Goal: Find specific page/section: Find specific page/section

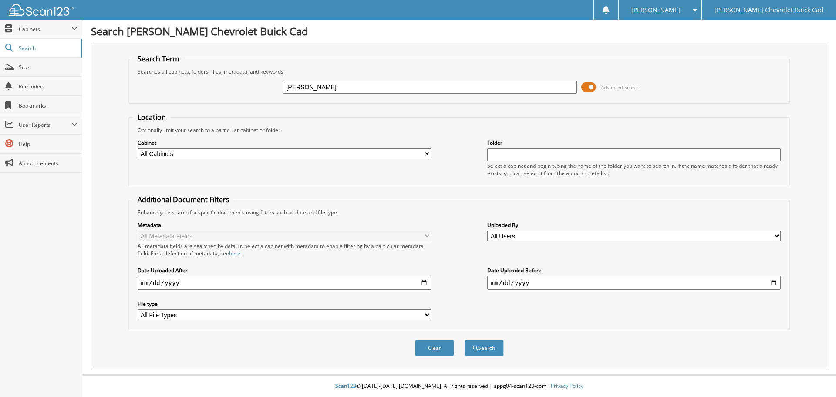
type input "[PERSON_NAME]"
click at [465, 340] on button "Search" at bounding box center [484, 348] width 39 height 16
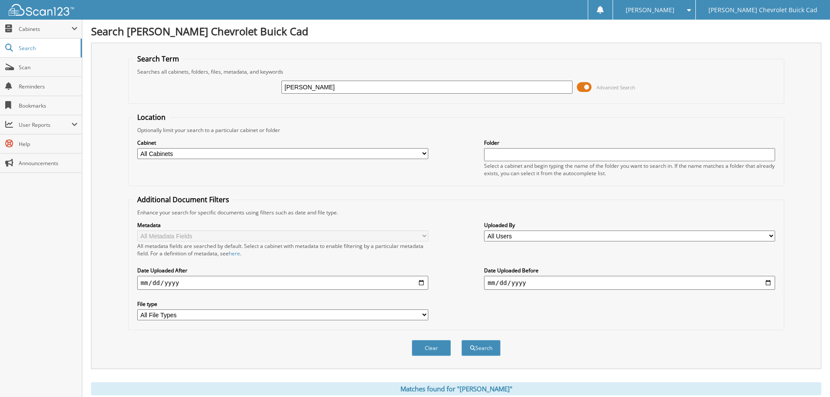
click at [585, 84] on span at bounding box center [584, 87] width 15 height 13
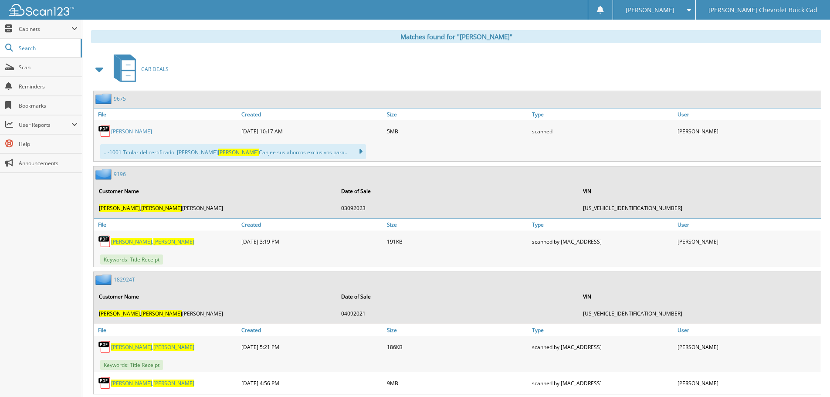
scroll to position [131, 0]
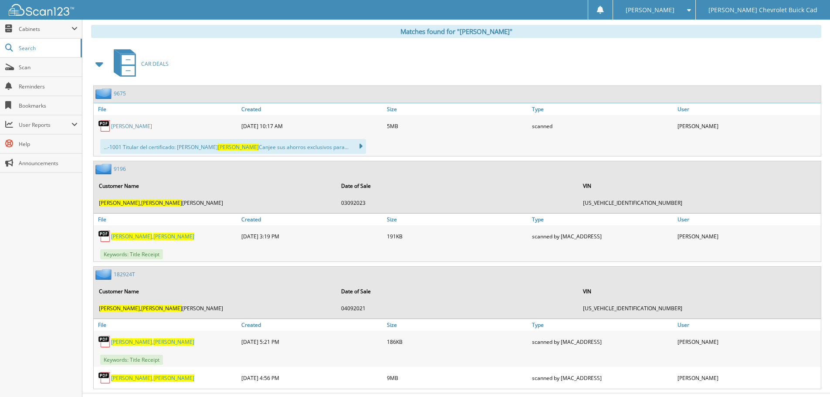
click at [138, 235] on span "[PERSON_NAME]" at bounding box center [131, 236] width 41 height 7
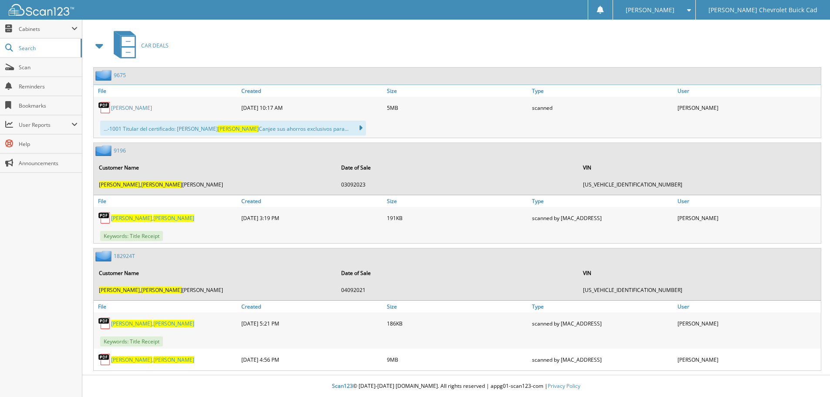
click at [107, 149] on img at bounding box center [104, 150] width 18 height 11
click at [144, 322] on link "[PERSON_NAME]" at bounding box center [152, 323] width 83 height 7
click at [135, 360] on span "[PERSON_NAME]" at bounding box center [131, 359] width 41 height 7
click at [119, 149] on link "9196" at bounding box center [120, 150] width 12 height 7
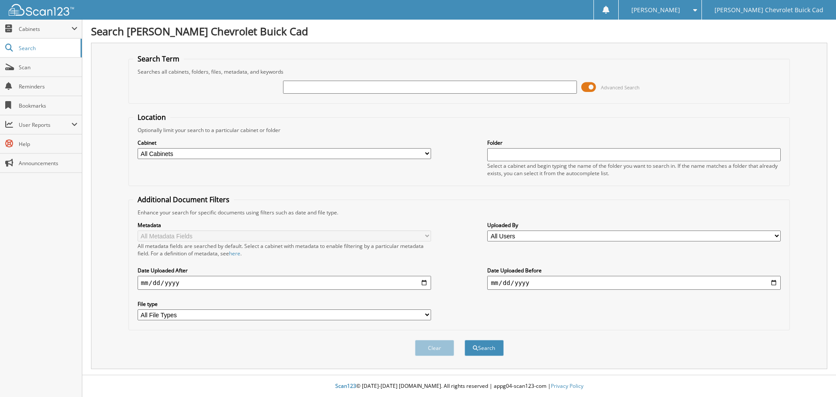
click at [593, 87] on span at bounding box center [588, 87] width 15 height 13
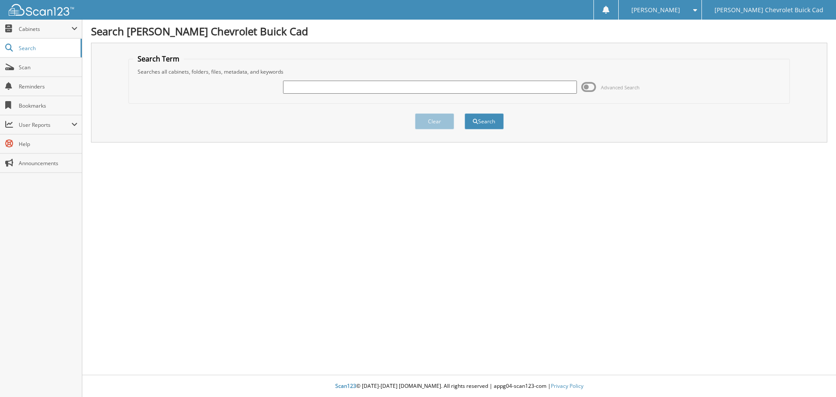
click at [297, 88] on input "text" at bounding box center [429, 87] width 293 height 13
type input "[PERSON_NAME]"
click at [487, 122] on button "Search" at bounding box center [484, 121] width 39 height 16
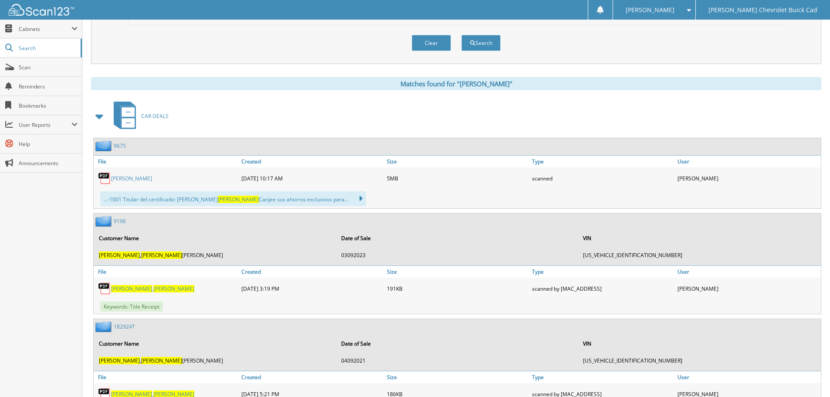
scroll to position [348, 0]
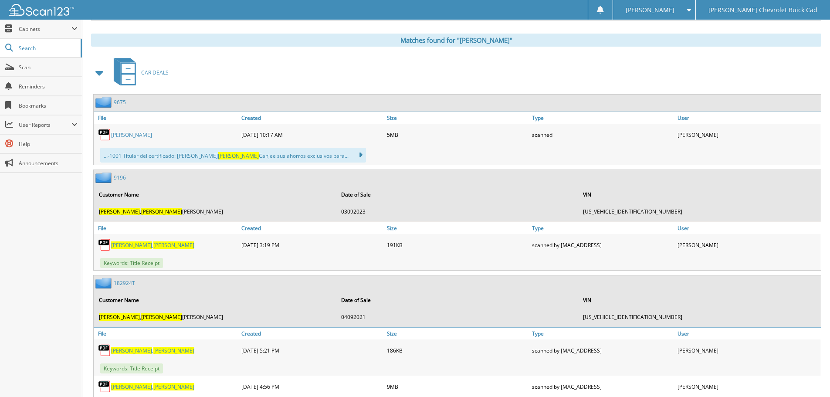
click at [115, 179] on link "9196" at bounding box center [120, 177] width 12 height 7
